Goal: Task Accomplishment & Management: Use online tool/utility

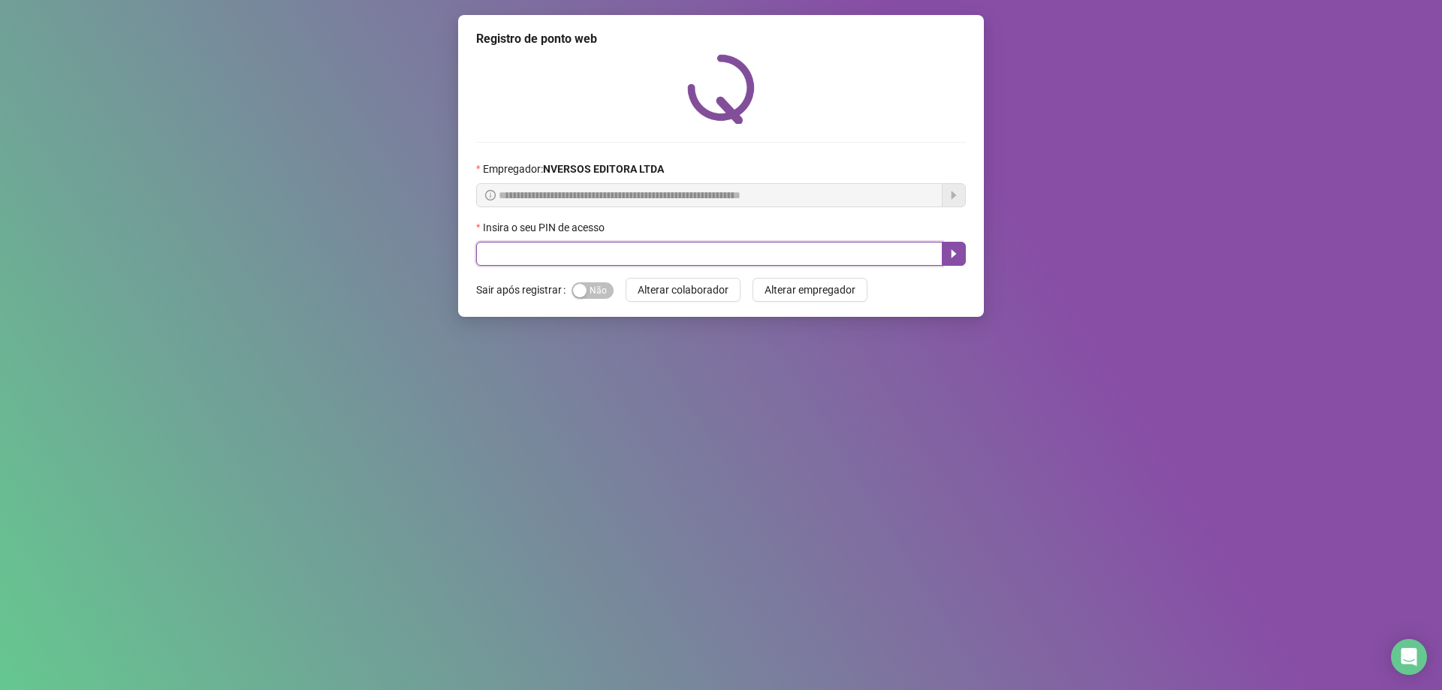
click at [614, 245] on input "text" at bounding box center [709, 254] width 466 height 24
type input "*"
type input "*****"
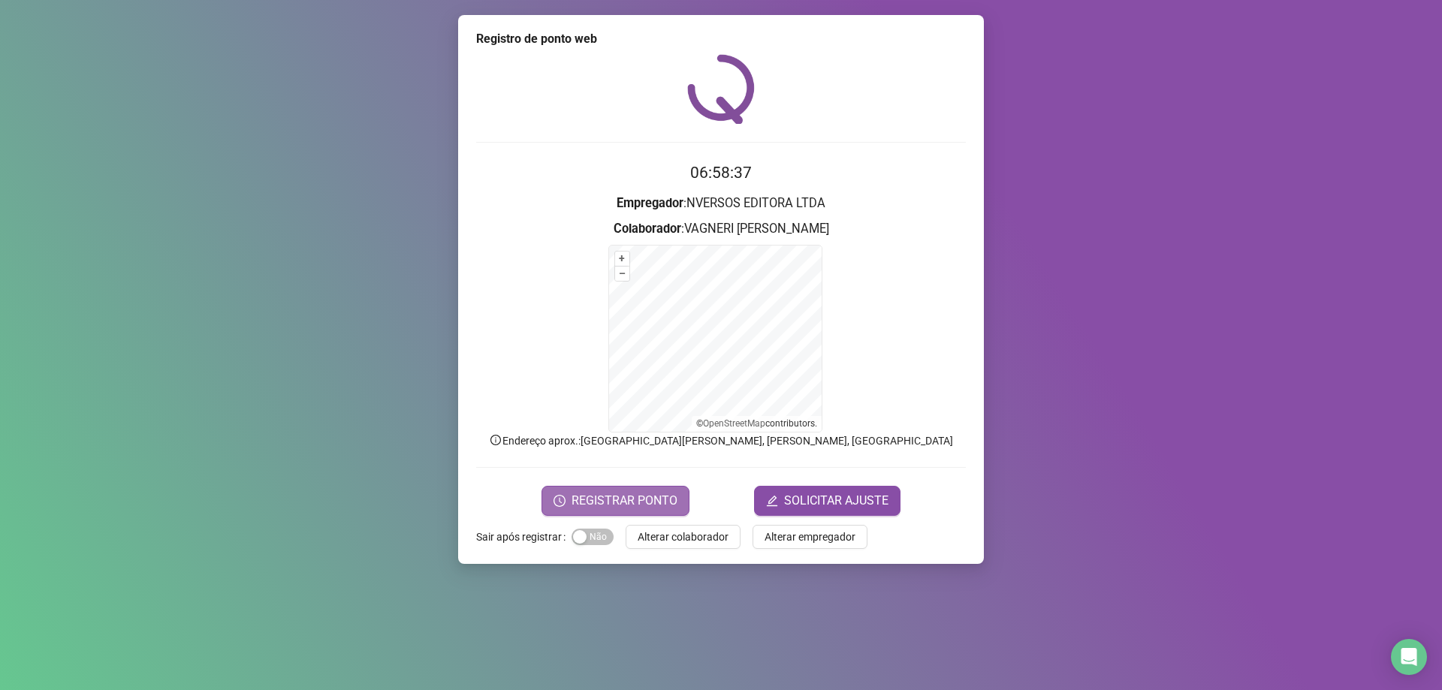
click at [626, 504] on span "REGISTRAR PONTO" at bounding box center [625, 501] width 106 height 18
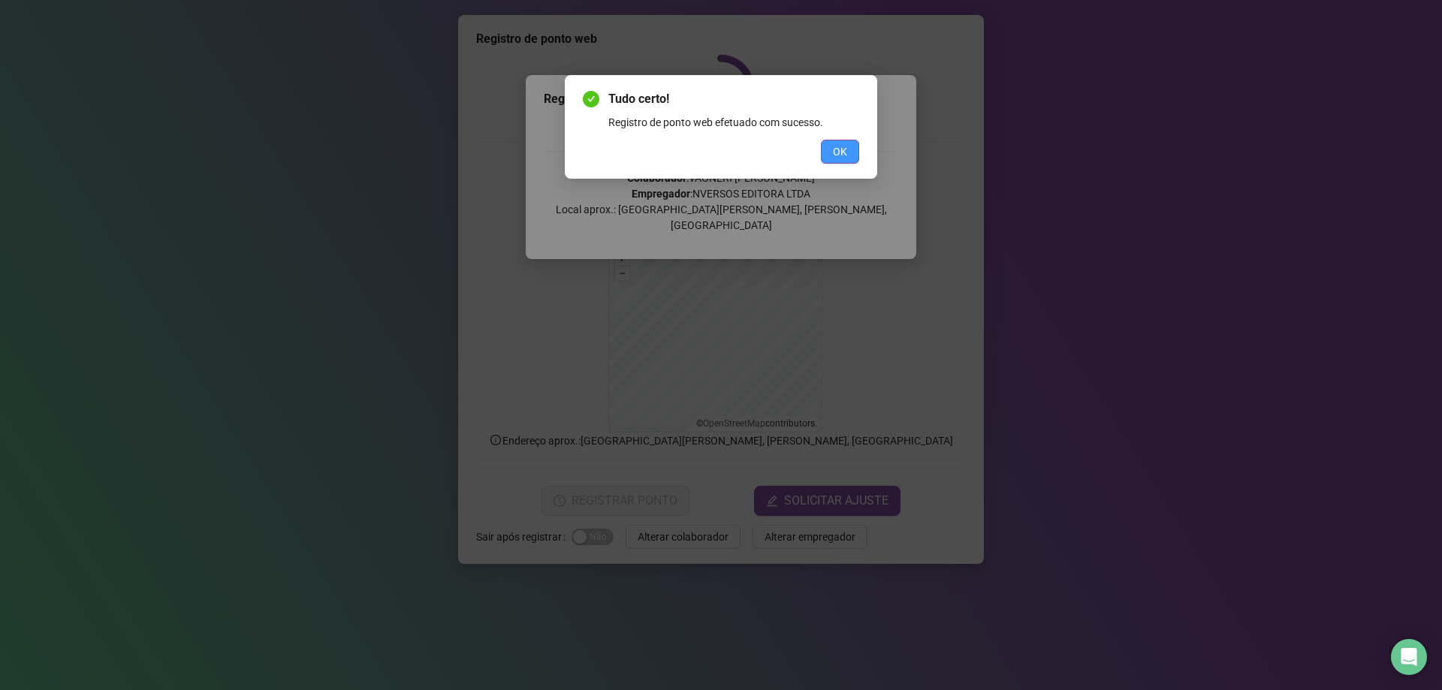
click at [843, 146] on span "OK" at bounding box center [840, 151] width 14 height 17
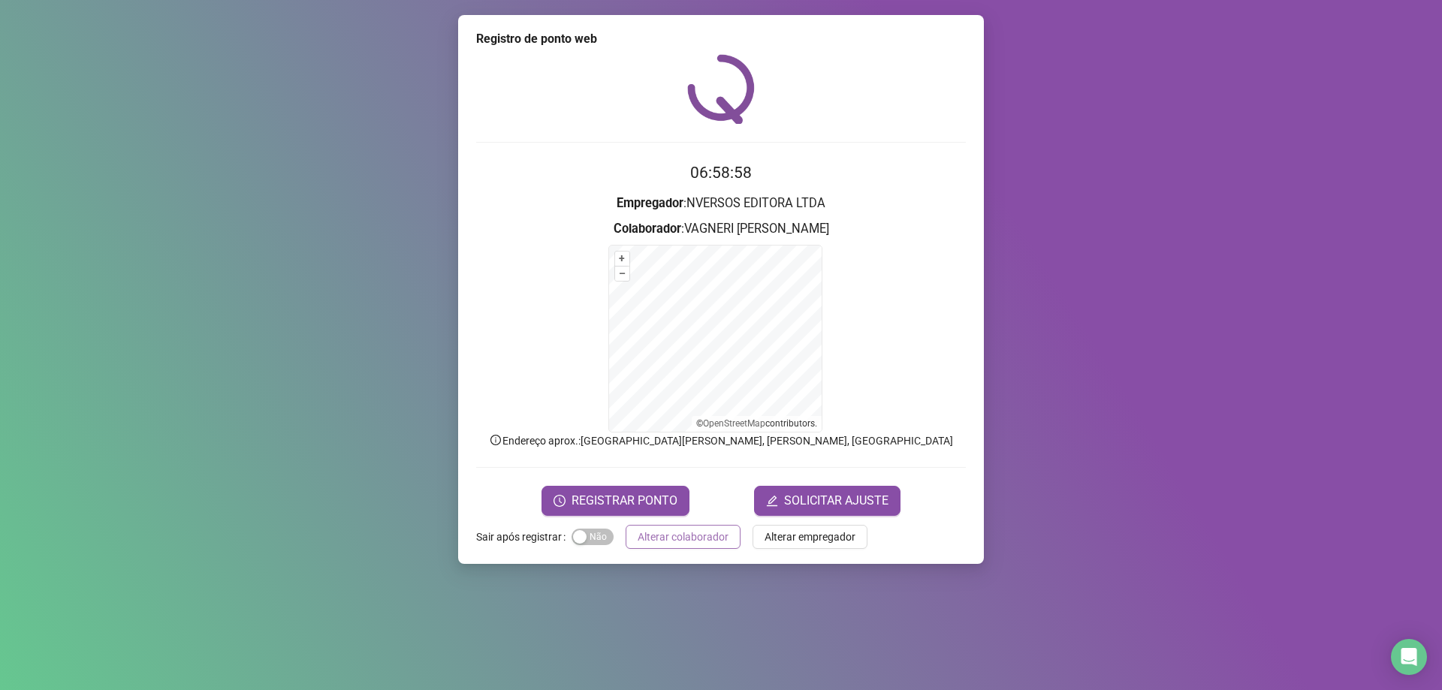
click at [698, 538] on span "Alterar colaborador" at bounding box center [683, 537] width 91 height 17
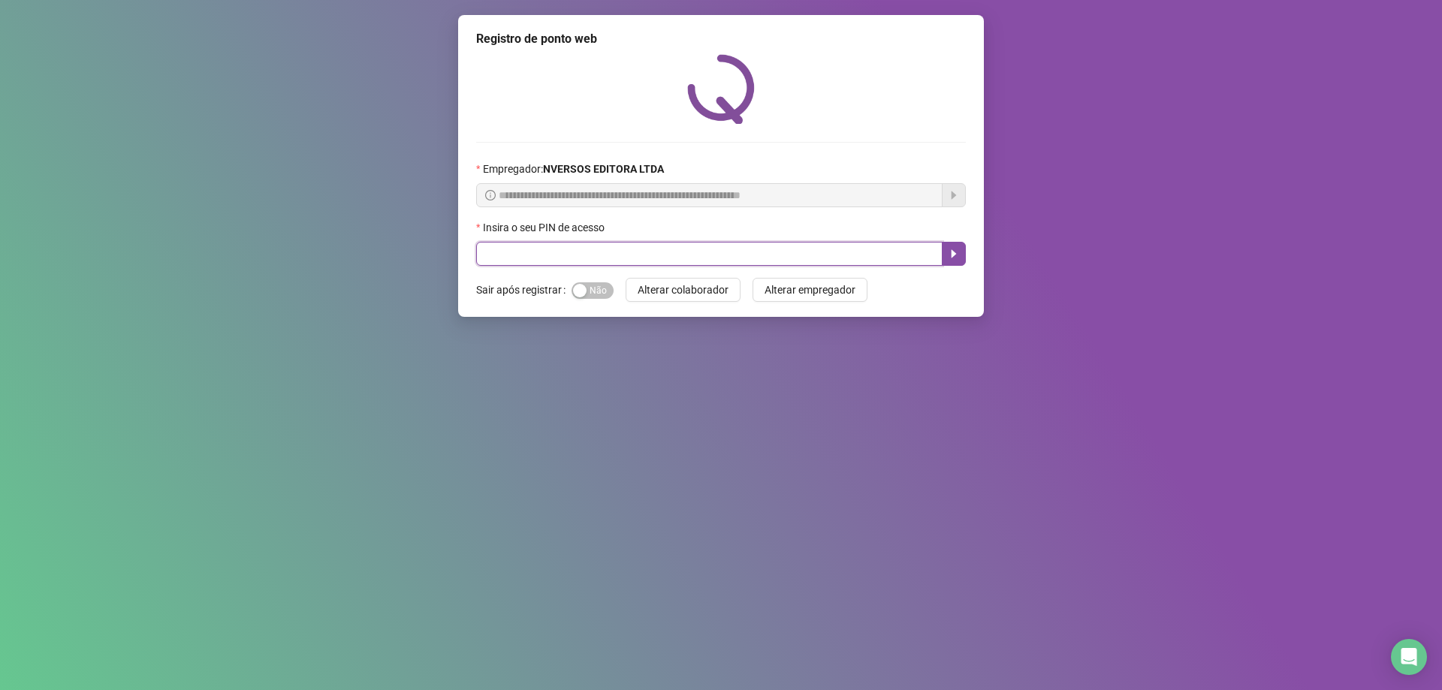
click at [564, 253] on input "text" at bounding box center [709, 254] width 466 height 24
type input "****"
click at [959, 255] on icon "caret-right" at bounding box center [954, 254] width 12 height 12
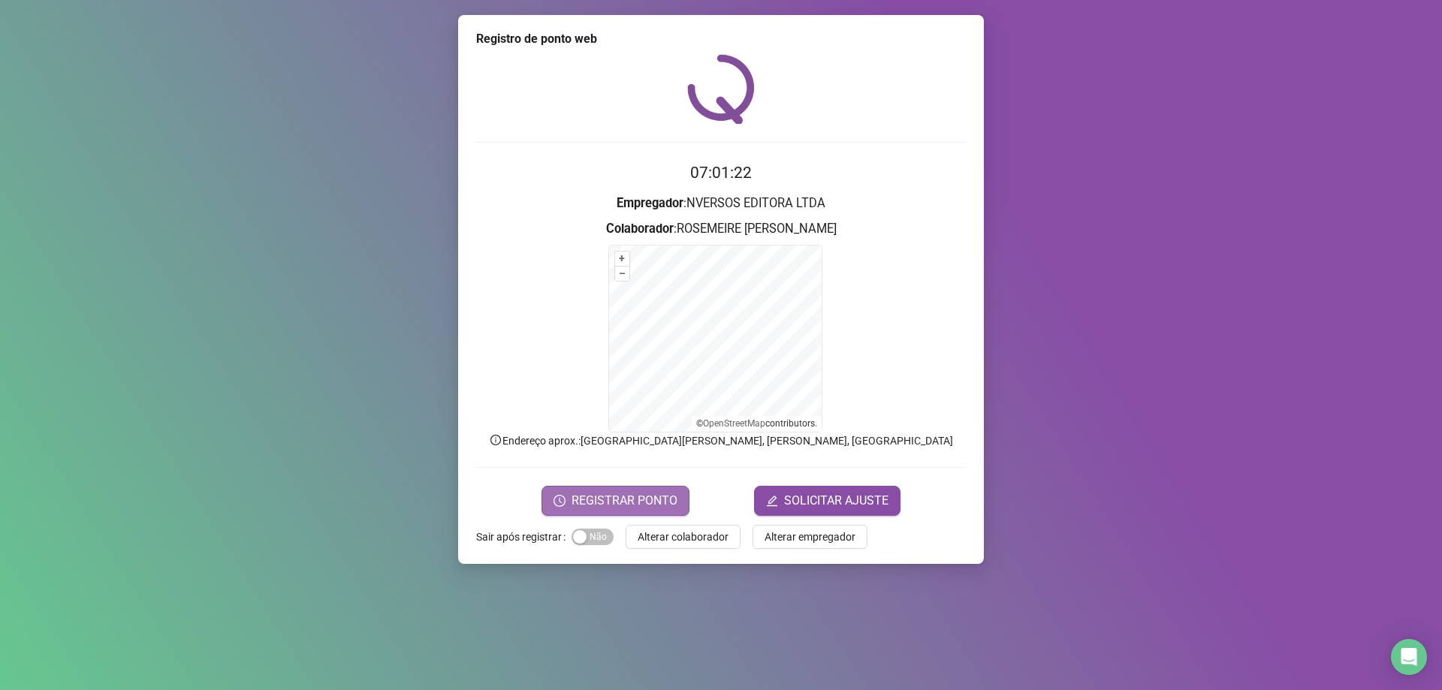
click at [624, 501] on span "REGISTRAR PONTO" at bounding box center [625, 501] width 106 height 18
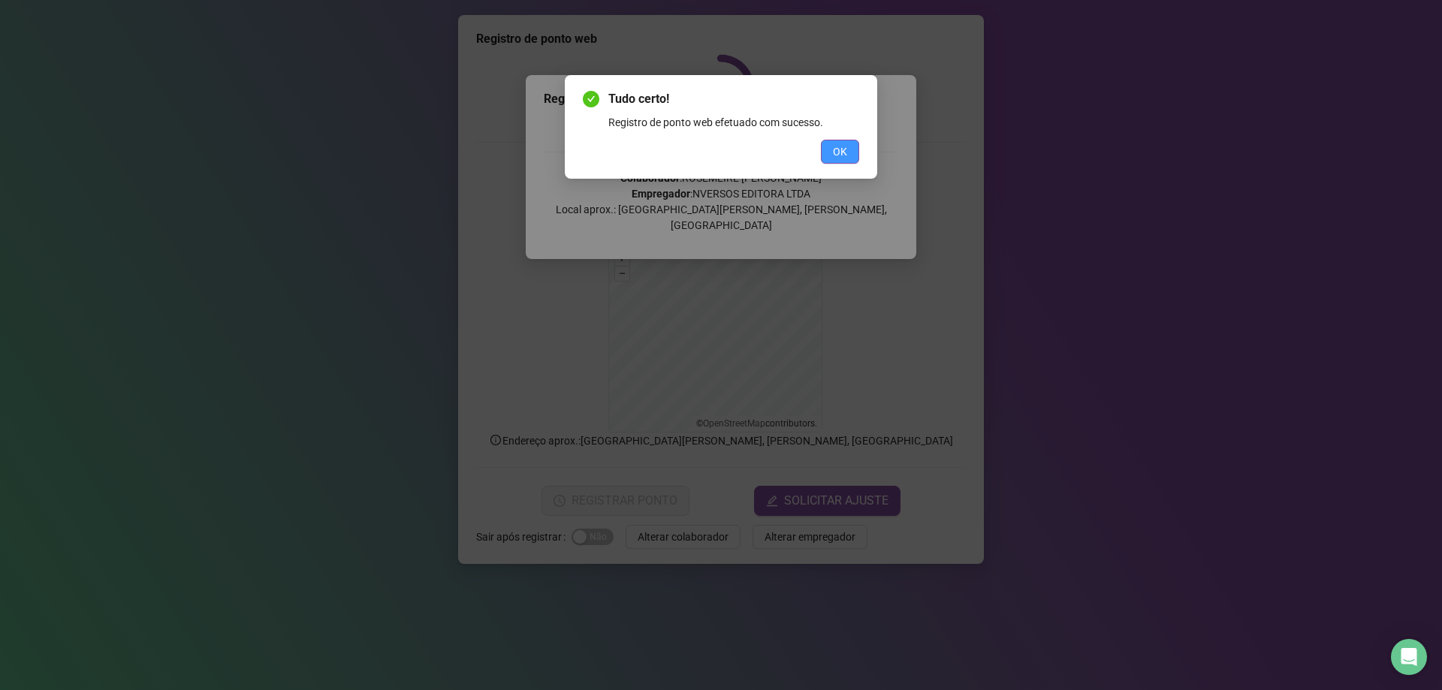
click at [843, 152] on span "OK" at bounding box center [840, 151] width 14 height 17
